Goal: Feedback & Contribution: Leave review/rating

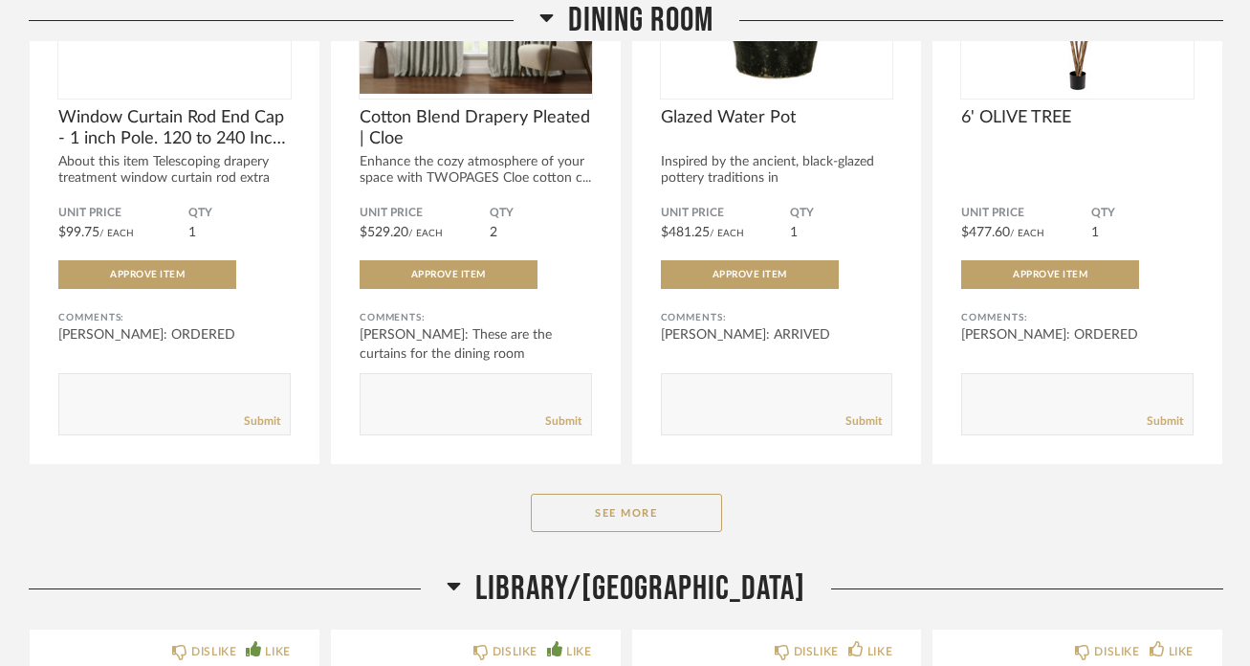
scroll to position [5755, 0]
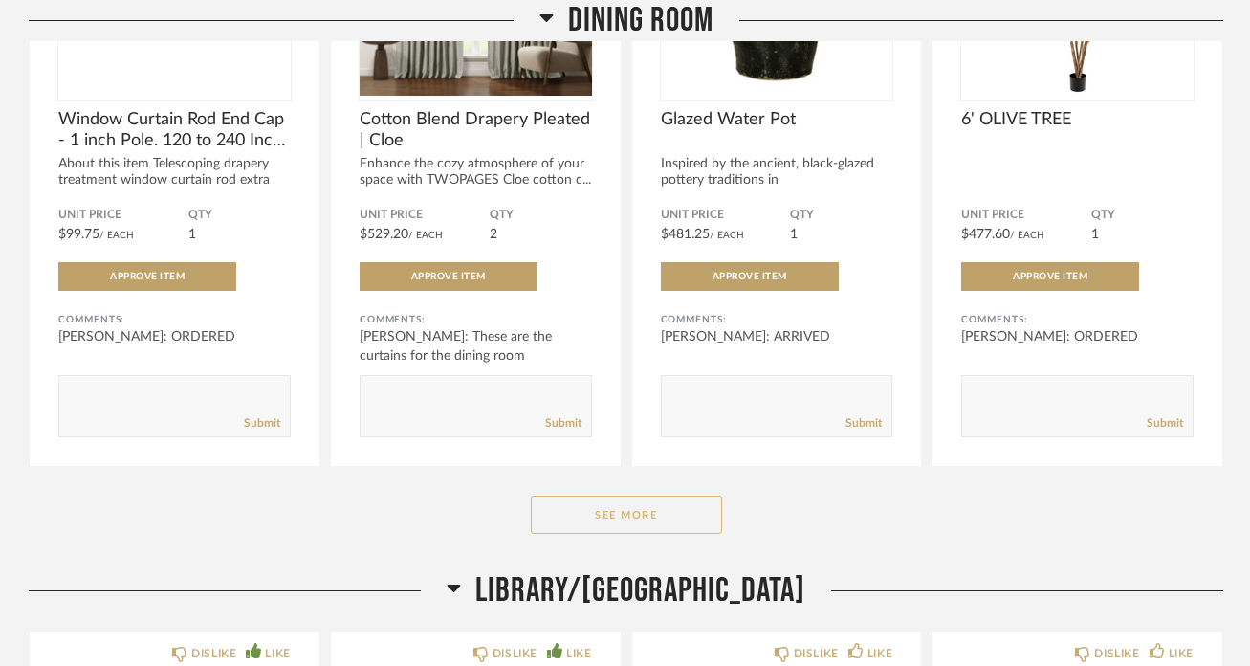
click at [667, 495] on button "See More" at bounding box center [626, 514] width 191 height 38
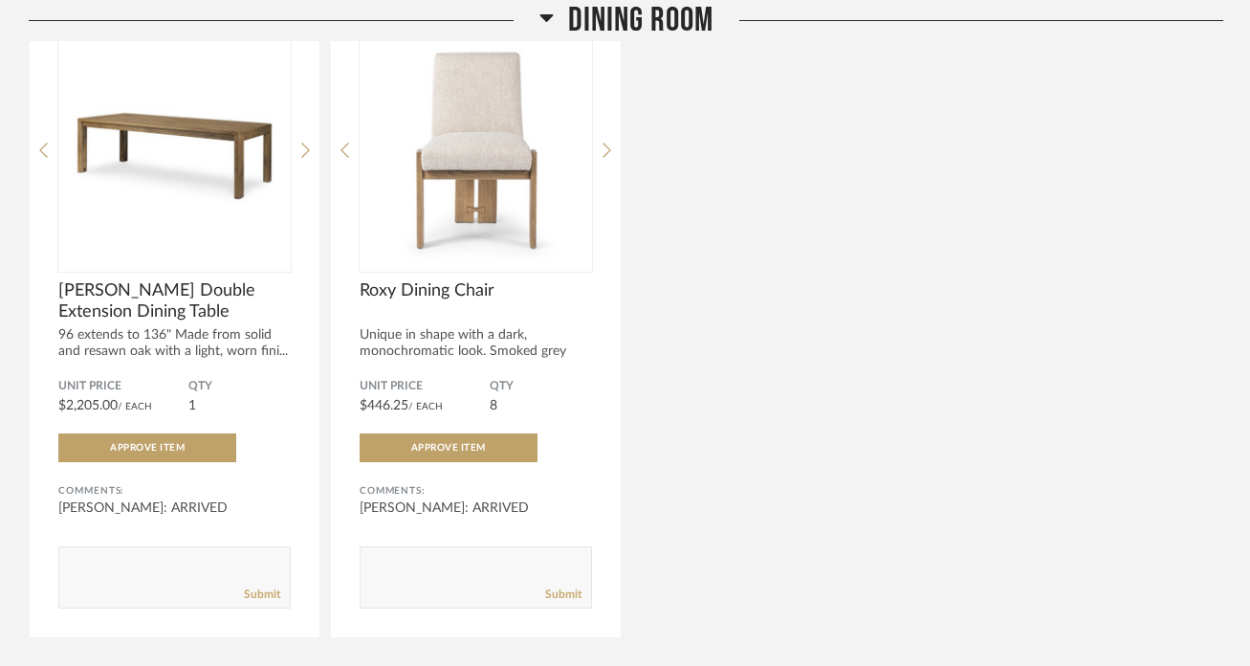
scroll to position [6243, 0]
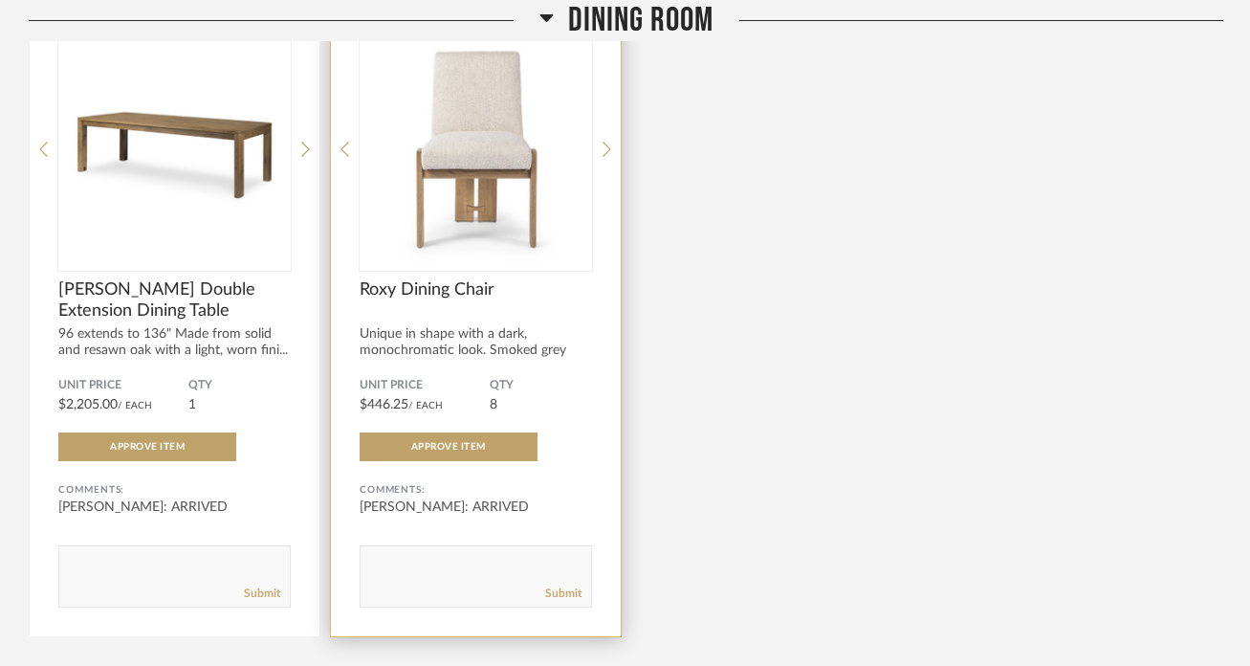
click at [449, 555] on textarea at bounding box center [476, 568] width 230 height 26
type textarea "INSTALLED"
click at [566, 585] on link "Submit" at bounding box center [563, 593] width 36 height 16
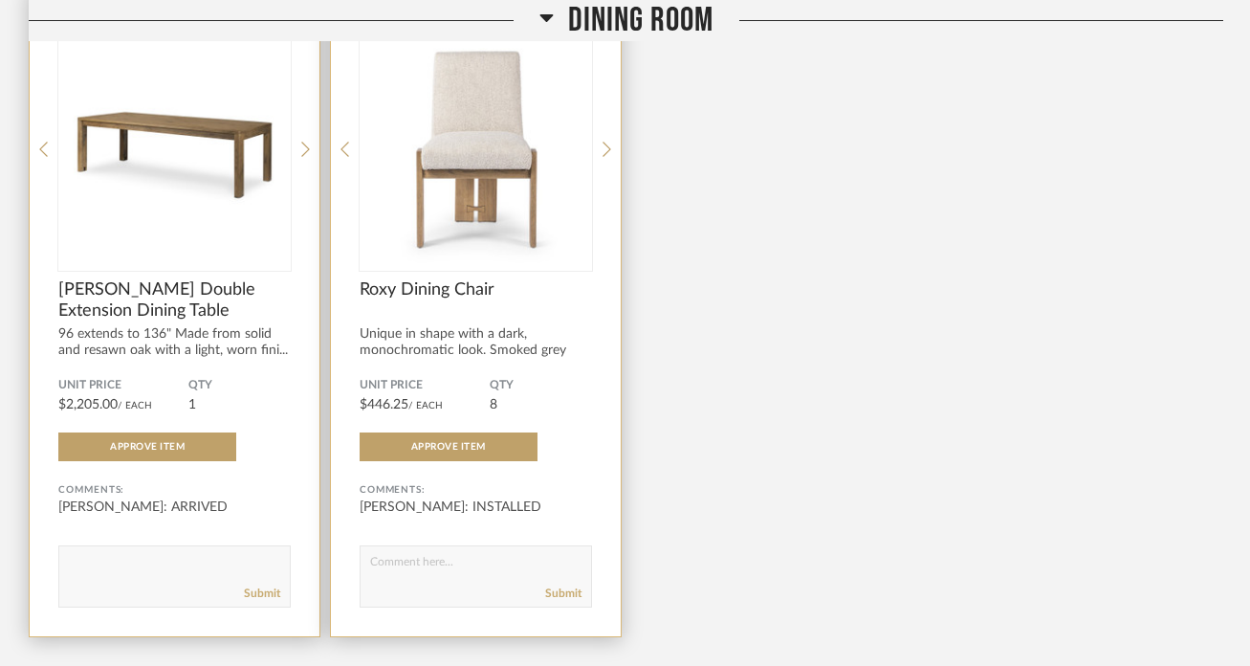
click at [158, 555] on textarea at bounding box center [174, 568] width 230 height 26
type textarea "J"
type textarea "INSTALLED"
click at [251, 585] on link "Submit" at bounding box center [262, 593] width 36 height 16
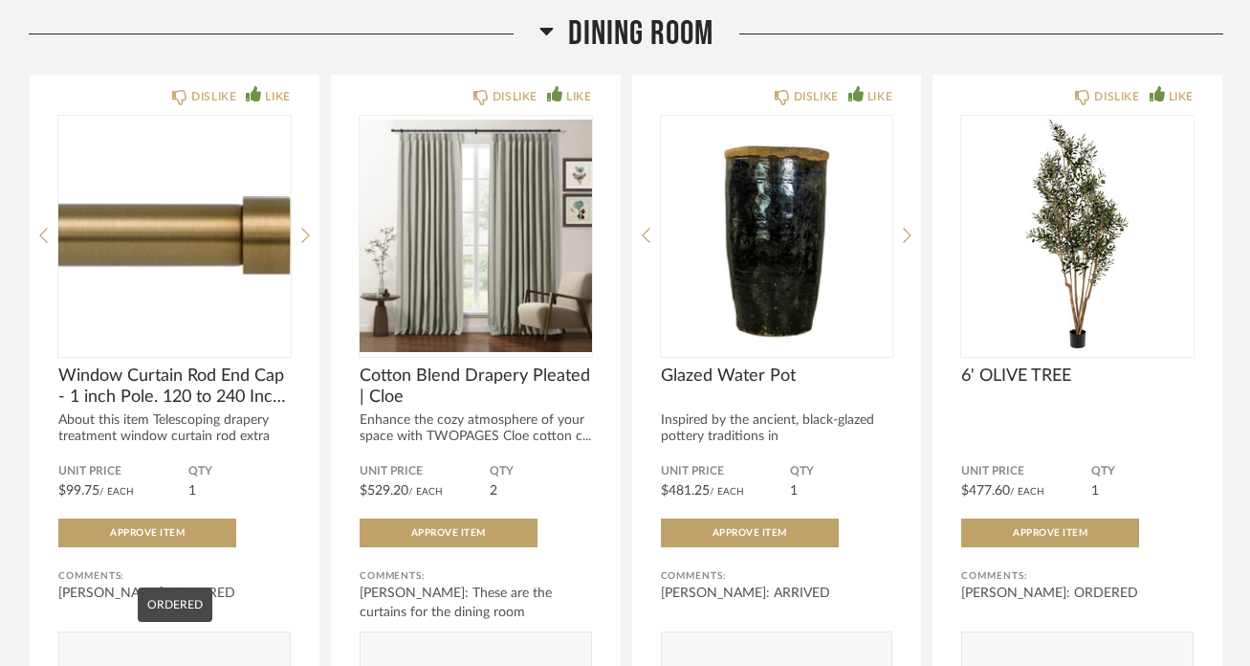
scroll to position [5495, 0]
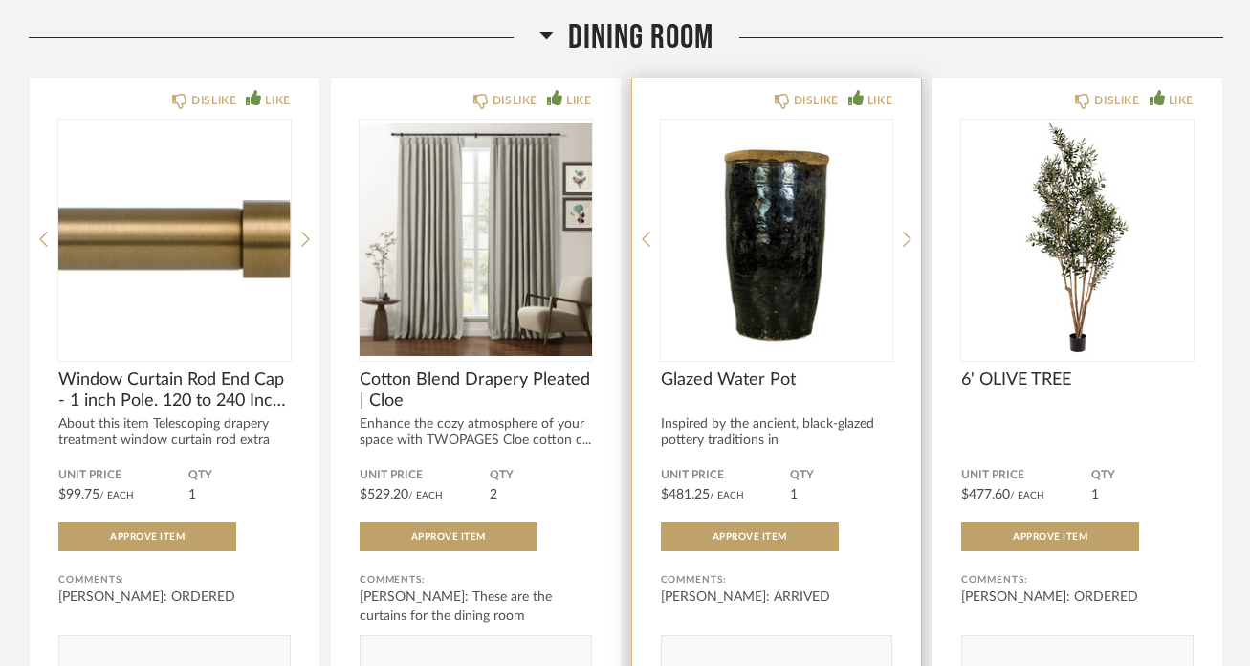
click at [838, 645] on textarea at bounding box center [777, 658] width 230 height 26
type textarea "i"
drag, startPoint x: 730, startPoint y: 611, endPoint x: 643, endPoint y: 601, distance: 87.7
click at [643, 601] on div "DISLIKE LIKE Glazed Water Pot Inspired by the ancient, black-glazed pottery tra…" at bounding box center [777, 401] width 290 height 647
type textarea "INSTALLED"
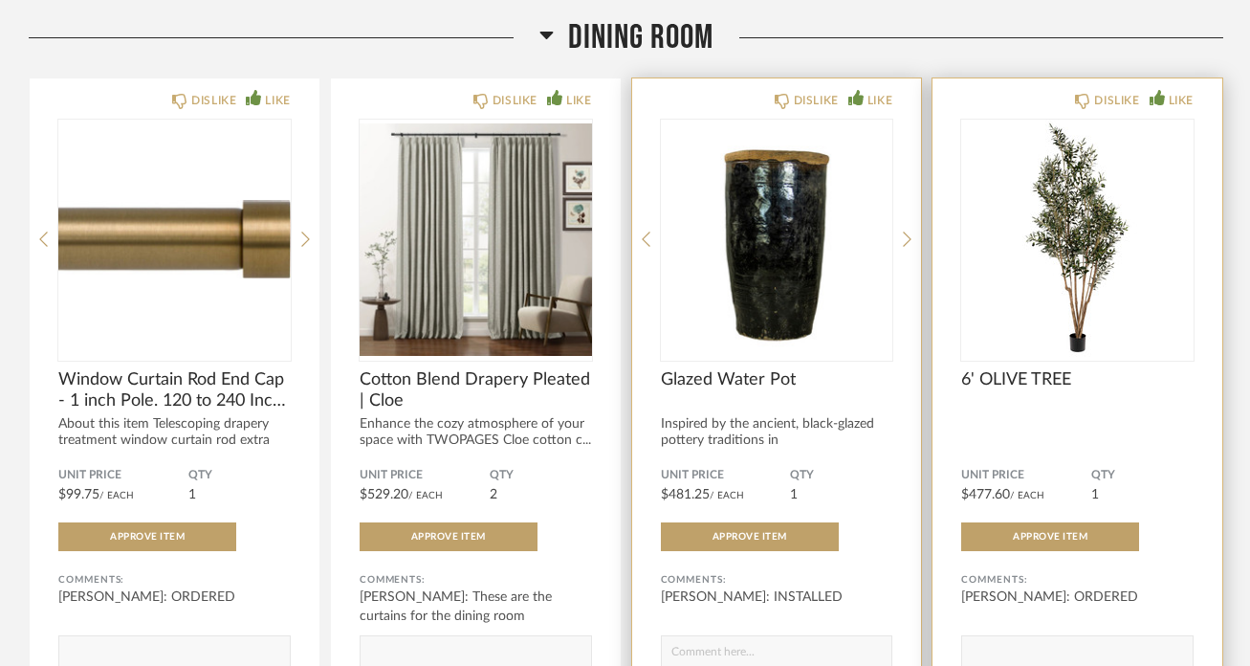
click at [1005, 645] on textarea at bounding box center [1077, 658] width 230 height 26
paste textarea "INSTALLED"
type textarea "INSTALLED"
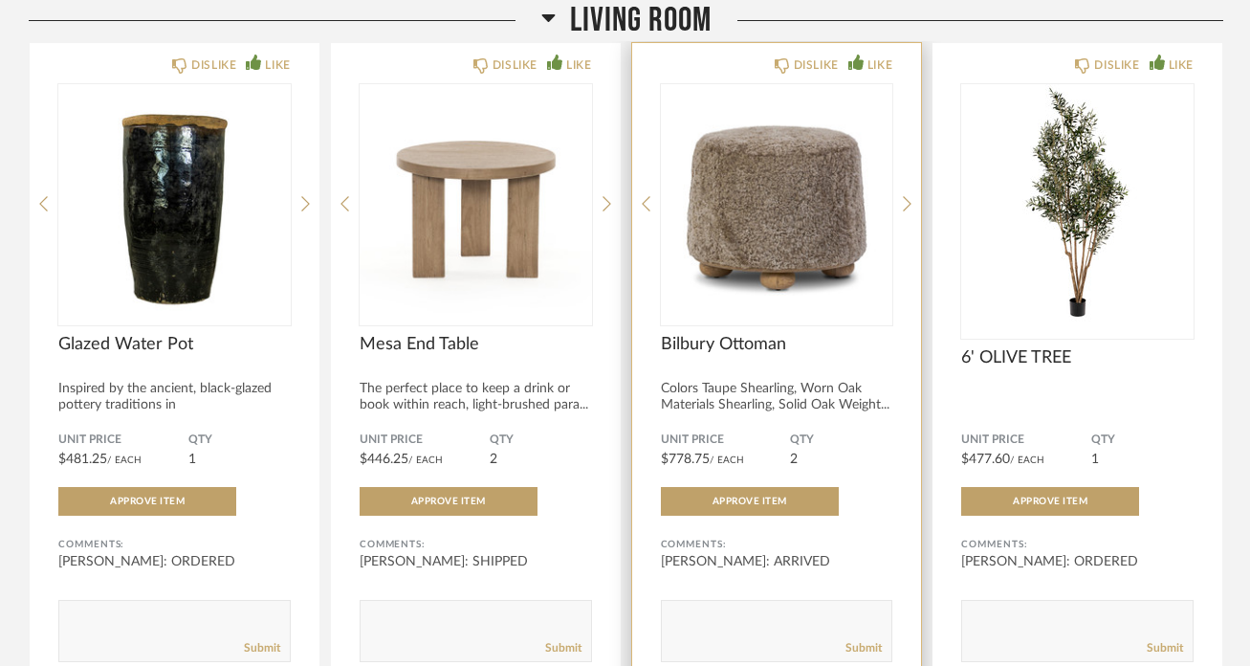
scroll to position [3978, 0]
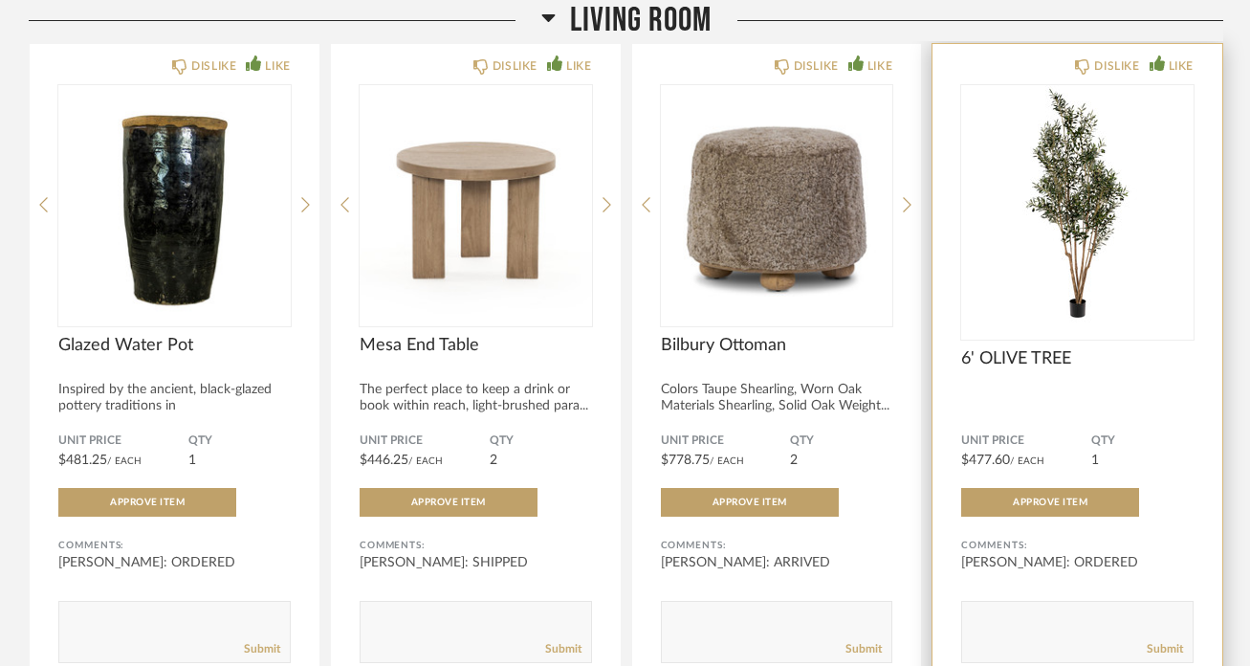
click at [1057, 636] on div "Submit" at bounding box center [1077, 649] width 230 height 26
click at [1036, 610] on textarea at bounding box center [1077, 623] width 230 height 26
paste textarea "INSTALLED"
type textarea "INSTALLED"
click at [1169, 641] on link "Submit" at bounding box center [1165, 649] width 36 height 16
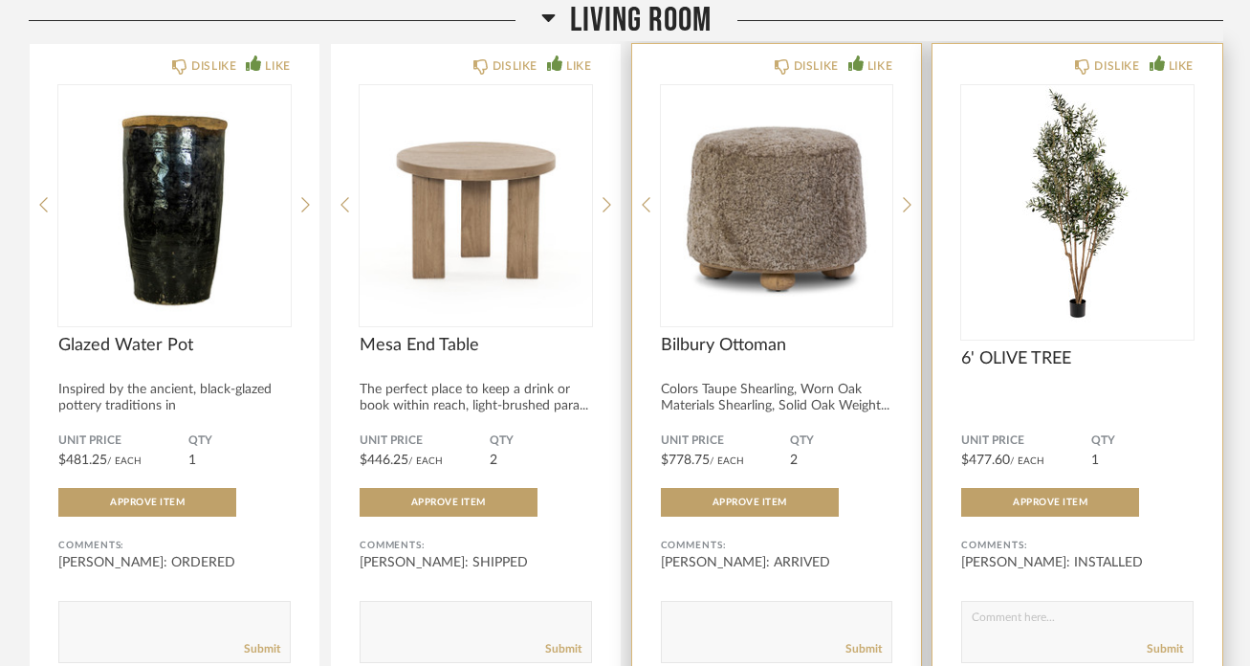
click at [782, 610] on textarea at bounding box center [777, 623] width 230 height 26
paste textarea "INSTALLED"
type textarea "INSTALLED"
click at [863, 641] on link "Submit" at bounding box center [863, 649] width 36 height 16
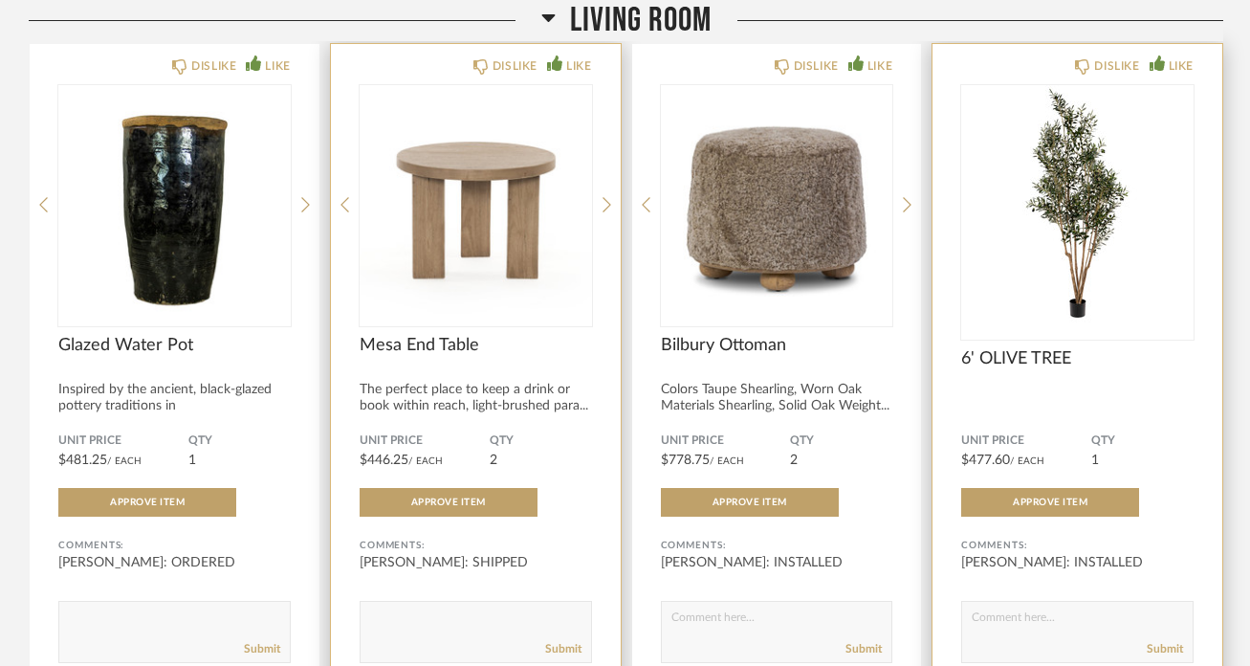
click at [444, 601] on form "Submit" at bounding box center [476, 632] width 232 height 62
click at [426, 610] on textarea at bounding box center [476, 623] width 230 height 26
paste textarea "INSTALLED"
type textarea "INSTALLED"
click at [566, 641] on link "Submit" at bounding box center [563, 649] width 36 height 16
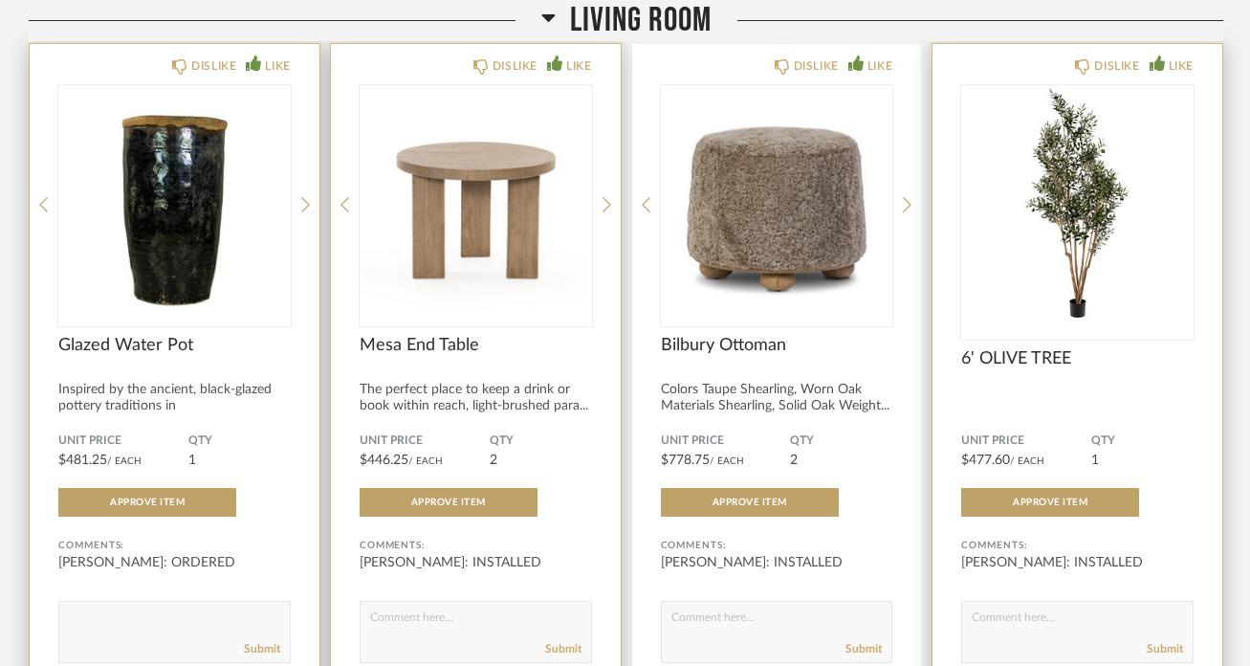
click at [97, 610] on textarea at bounding box center [174, 623] width 230 height 26
paste textarea "INSTALLED"
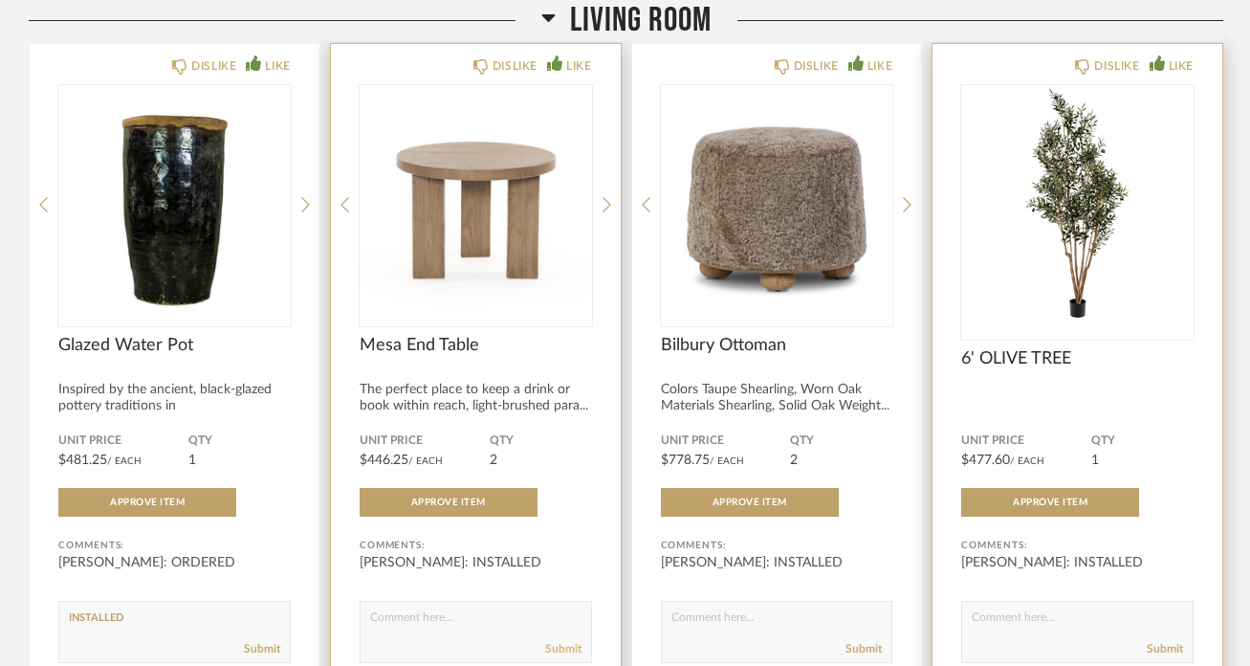
type textarea "INSTALLED"
click at [561, 641] on link "Submit" at bounding box center [563, 649] width 36 height 16
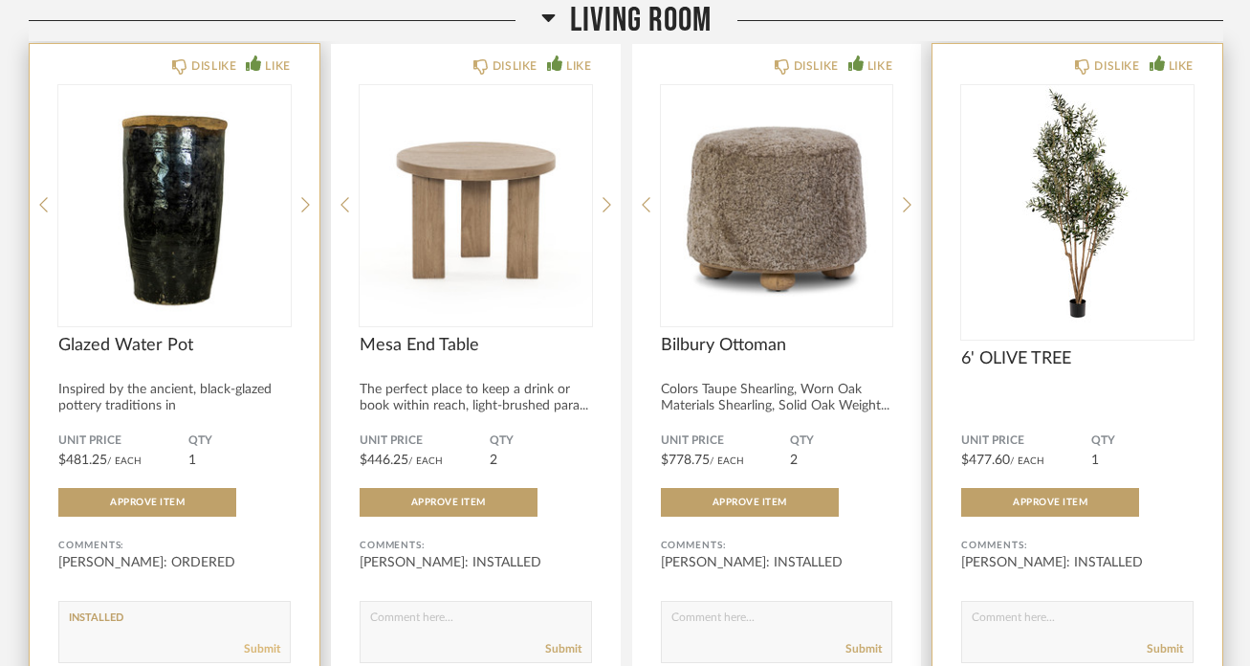
click at [259, 641] on link "Submit" at bounding box center [262, 649] width 36 height 16
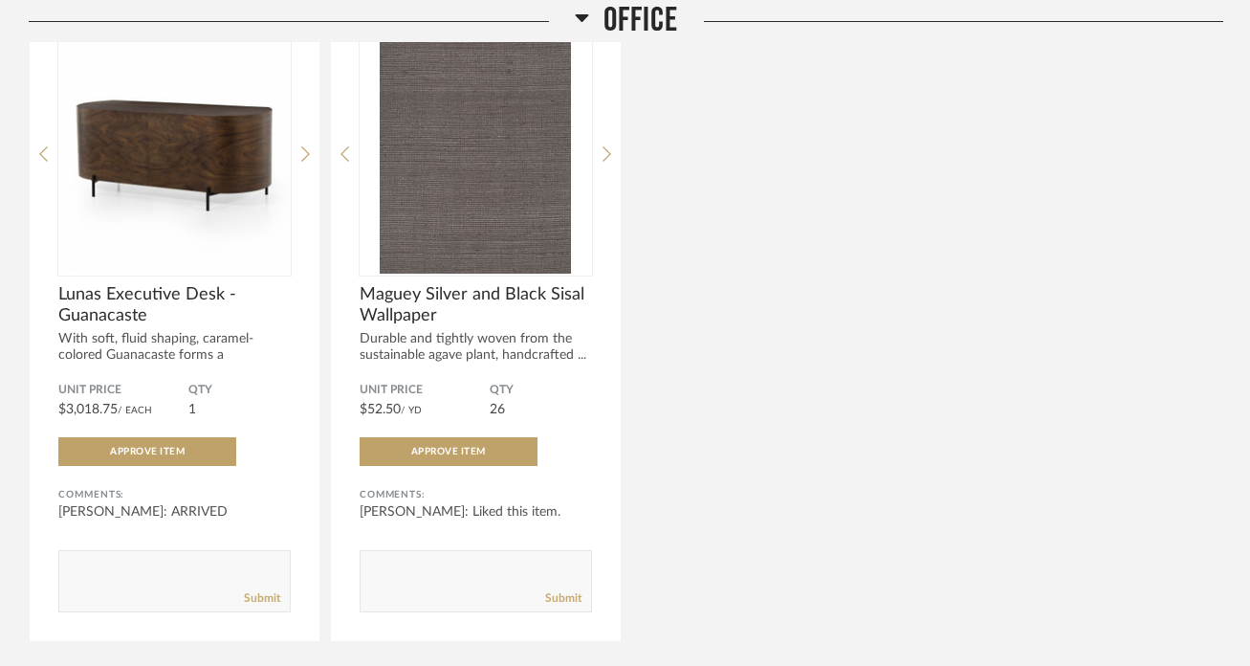
scroll to position [2559, 0]
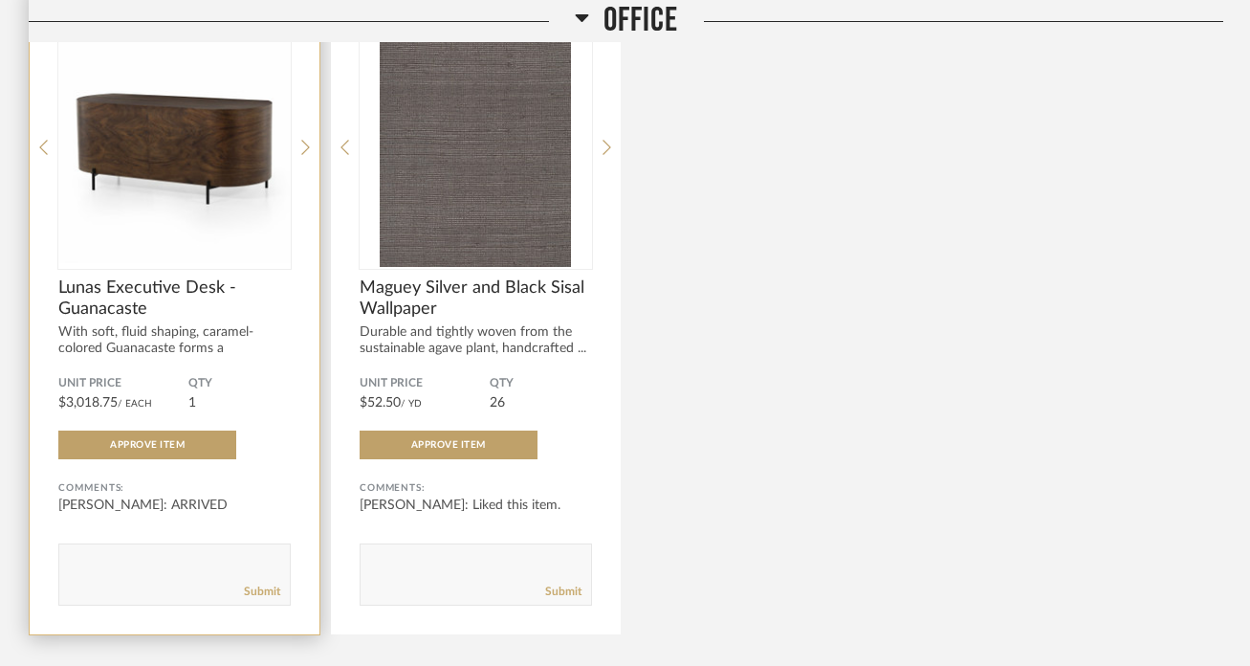
click at [148, 553] on textarea at bounding box center [174, 566] width 230 height 26
paste textarea "INSTALLED"
type textarea "INSTALLED"
click at [247, 583] on link "Submit" at bounding box center [262, 591] width 36 height 16
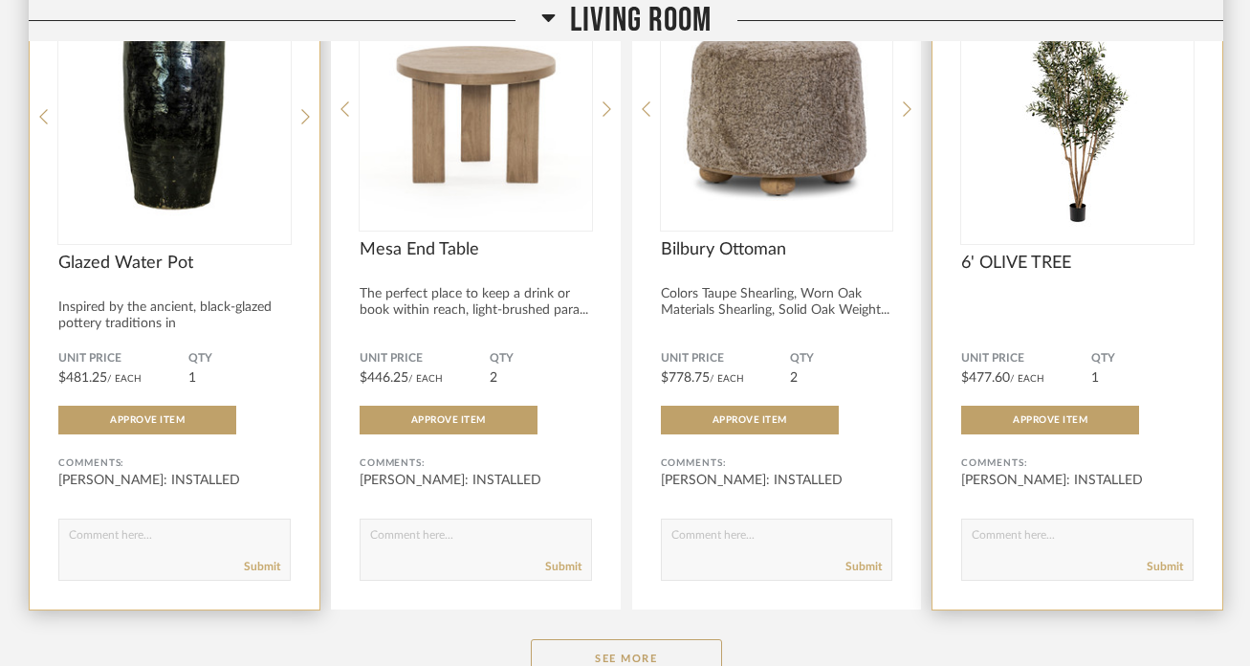
scroll to position [4110, 0]
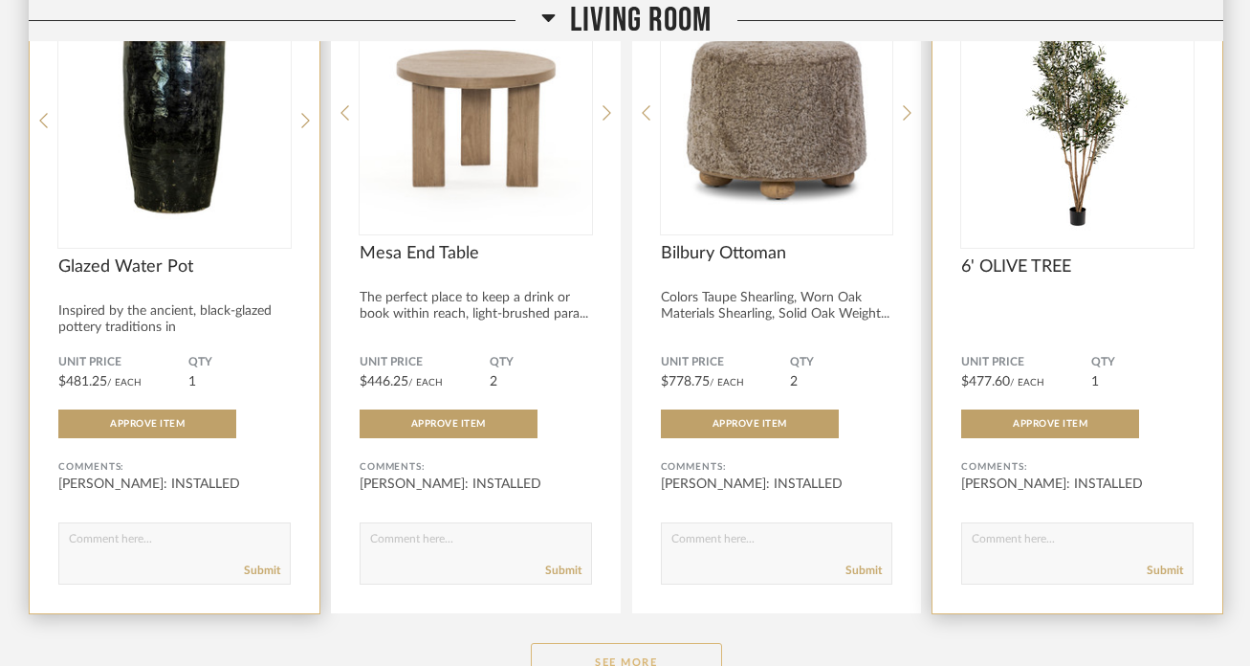
click at [599, 643] on button "See More" at bounding box center [626, 662] width 191 height 38
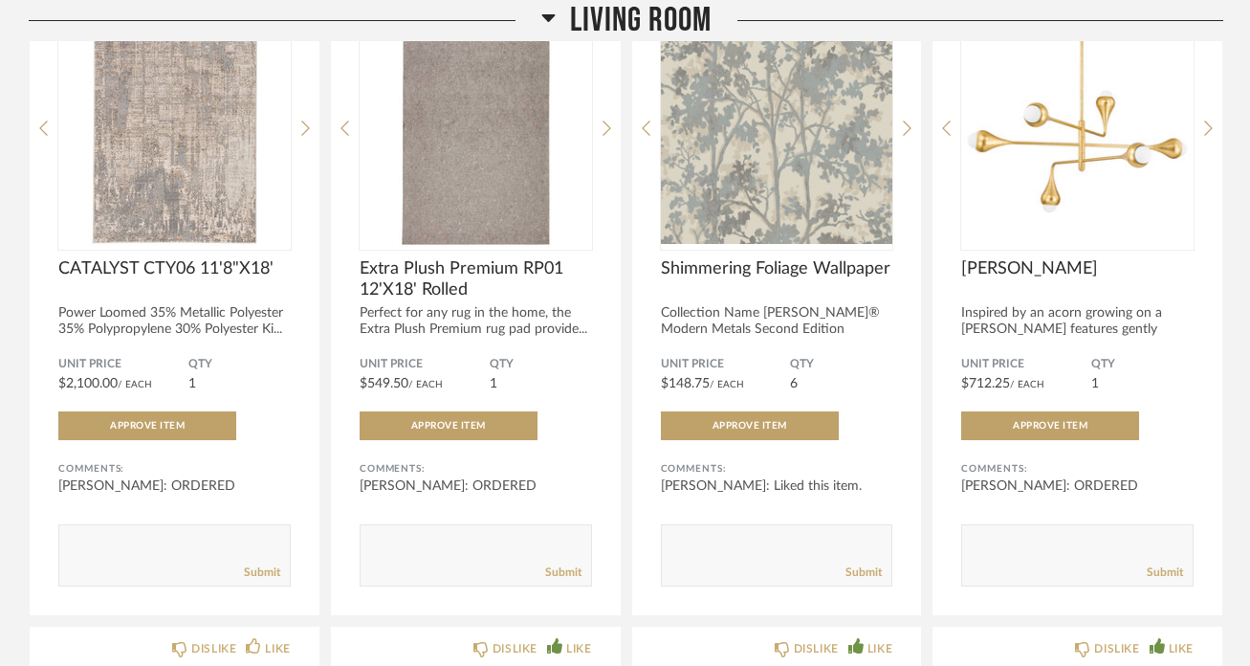
scroll to position [4773, 0]
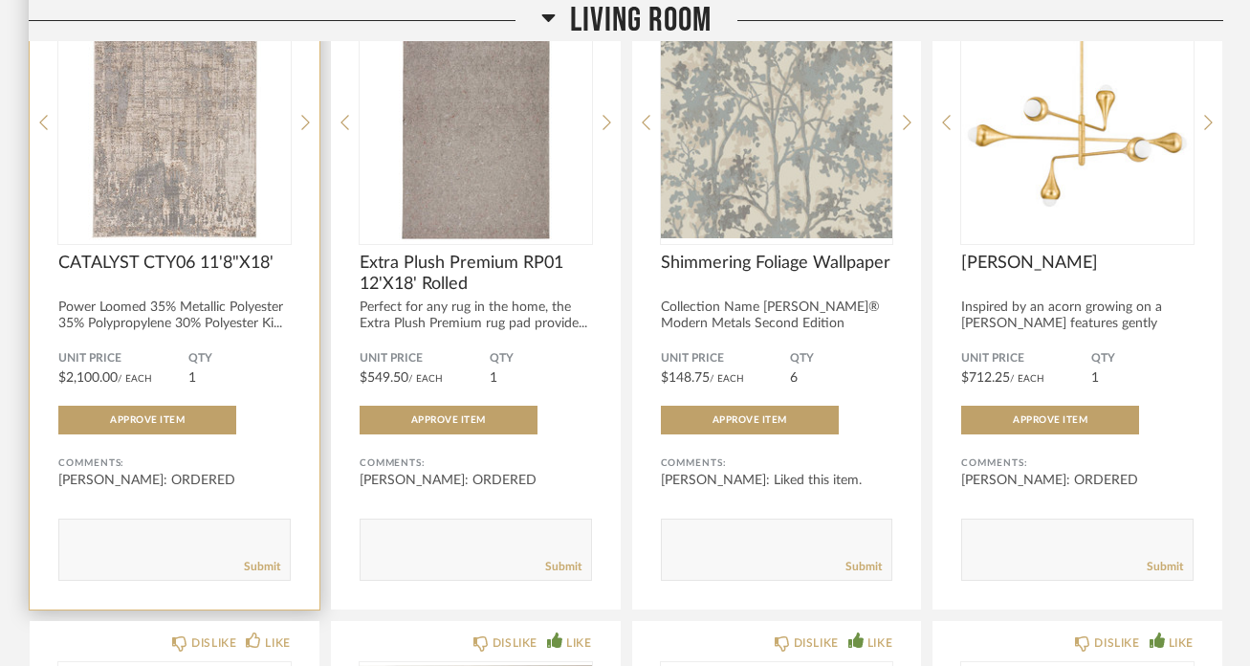
click at [91, 528] on textarea at bounding box center [174, 541] width 230 height 26
paste textarea "INSTALLED"
type textarea "INSTALLED"
click at [250, 558] on link "Submit" at bounding box center [262, 566] width 36 height 16
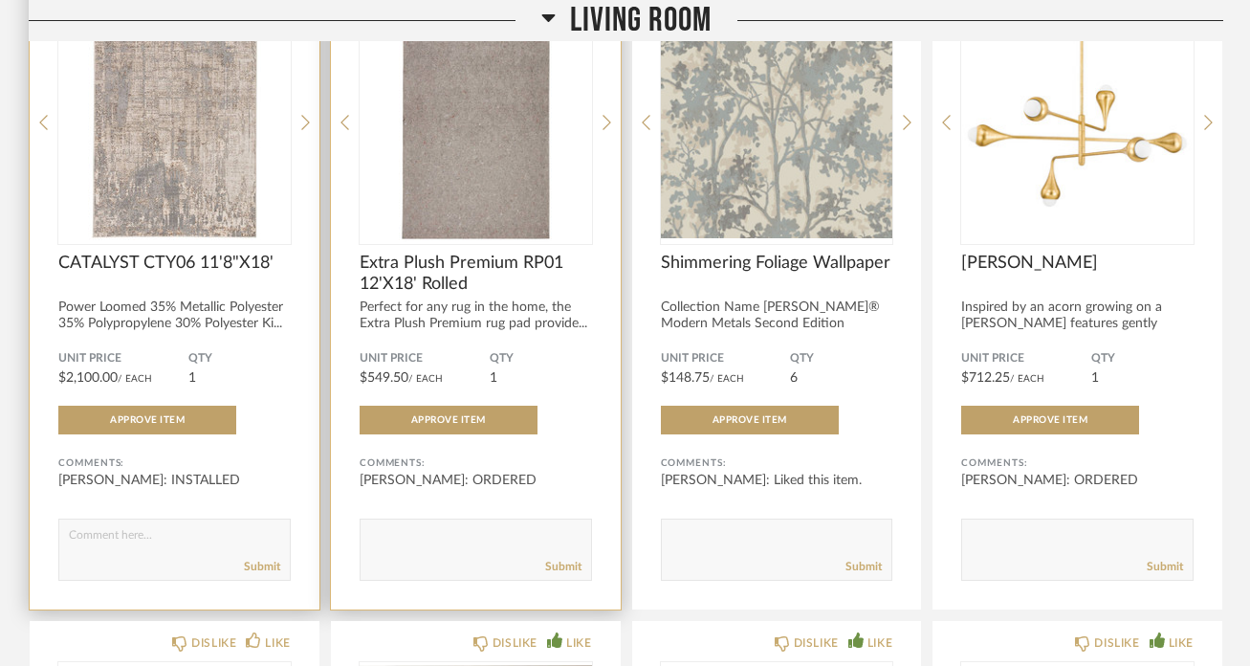
click at [384, 528] on textarea at bounding box center [476, 541] width 230 height 26
paste textarea "INSTALLED"
type textarea "INSTALLED"
click at [570, 558] on link "Submit" at bounding box center [563, 566] width 36 height 16
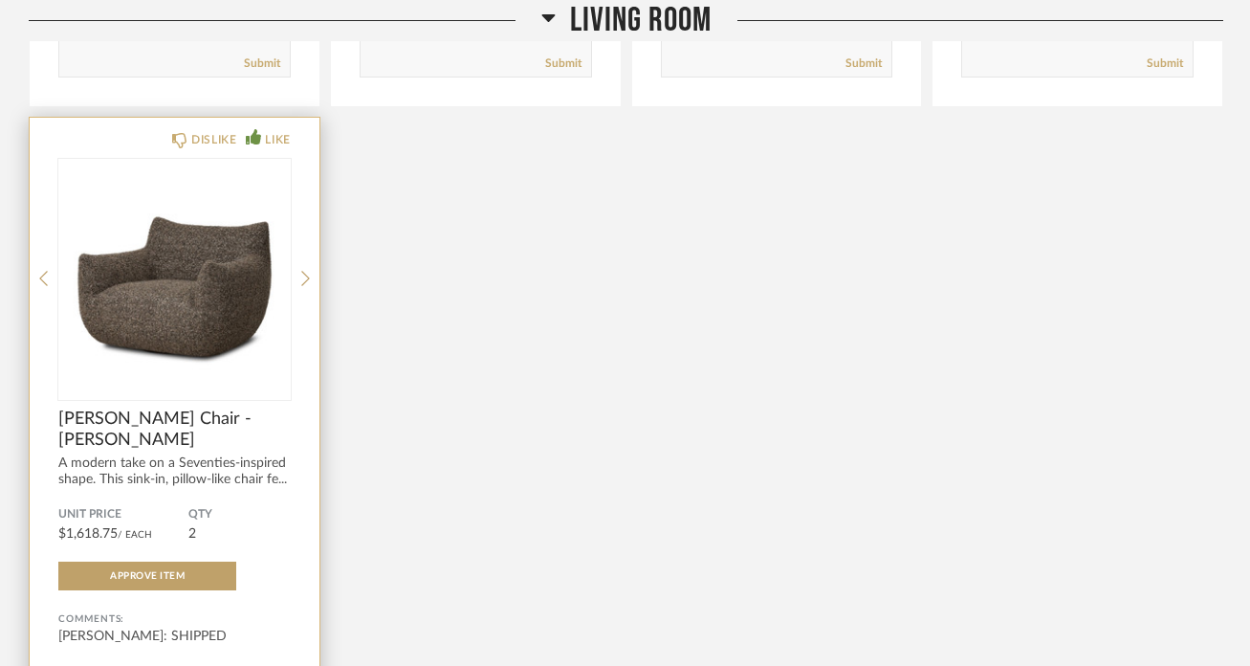
scroll to position [6053, 0]
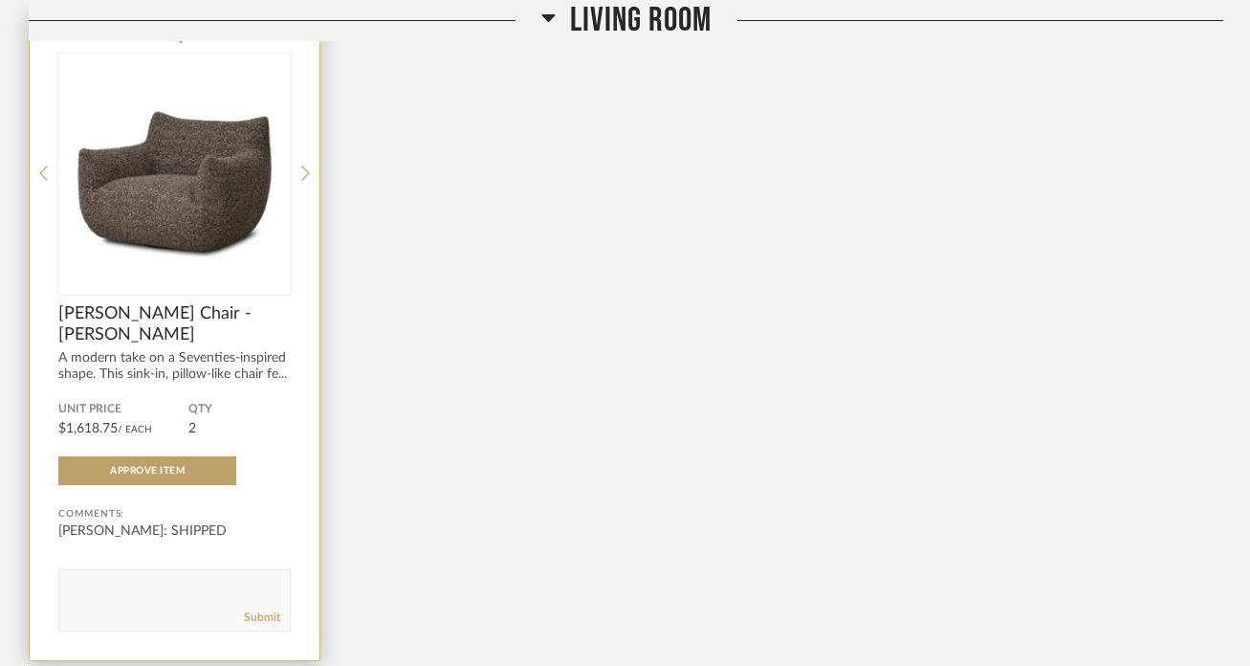
click at [231, 579] on textarea at bounding box center [174, 592] width 230 height 26
paste textarea "INSTALLED"
type textarea "INSTALLED"
click at [256, 609] on link "Submit" at bounding box center [262, 617] width 36 height 16
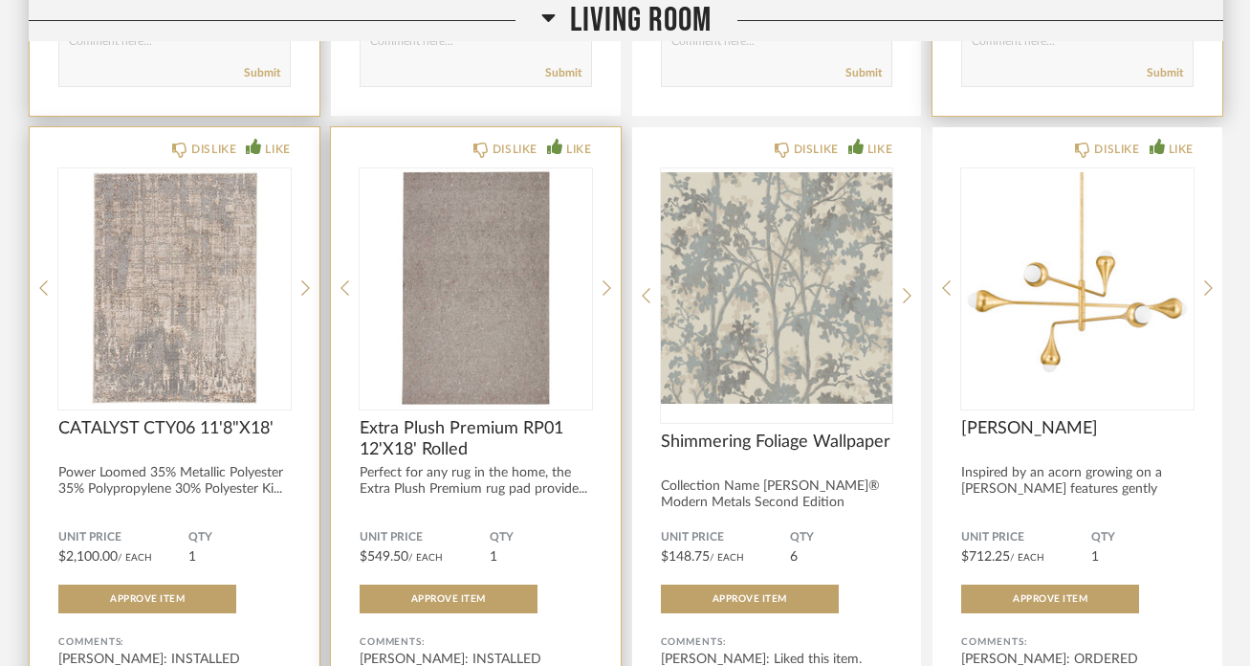
scroll to position [4605, 0]
